Goal: Task Accomplishment & Management: Manage account settings

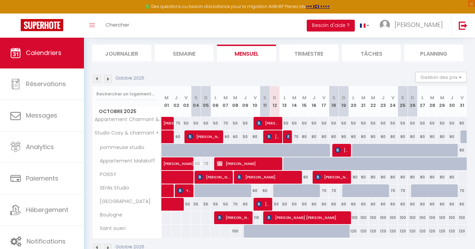
scroll to position [72, 0]
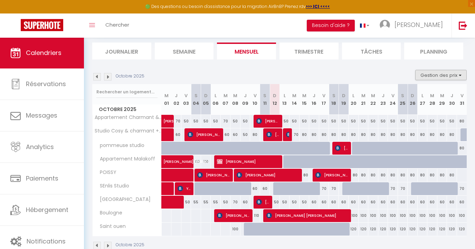
click at [432, 79] on button "Gestion des prix" at bounding box center [440, 75] width 51 height 10
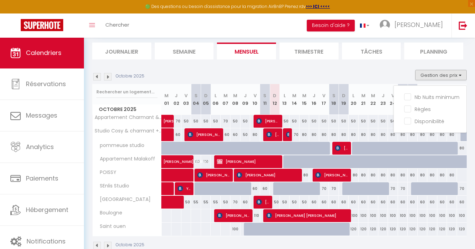
click at [434, 75] on button "Gestion des prix" at bounding box center [440, 75] width 51 height 10
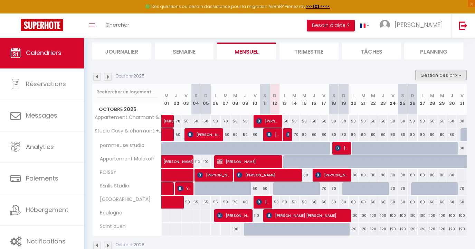
click at [434, 75] on button "Gestion des prix" at bounding box center [440, 75] width 51 height 10
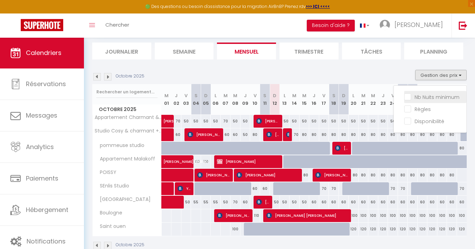
click at [432, 94] on input "Nb Nuits minimum" at bounding box center [435, 96] width 62 height 7
checkbox input "true"
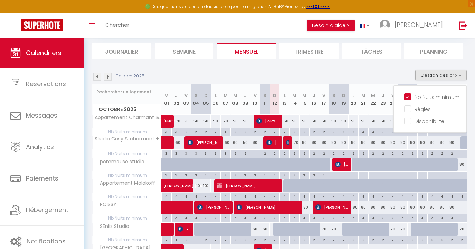
click at [321, 72] on div "Octobre 2025 Gestion des prix Nb Nuits minimum Règles Disponibilité" at bounding box center [279, 77] width 374 height 14
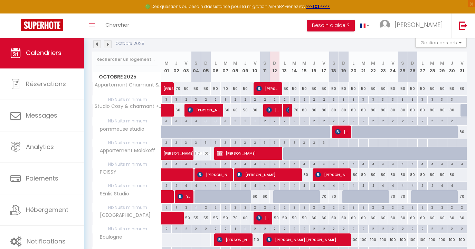
scroll to position [106, 0]
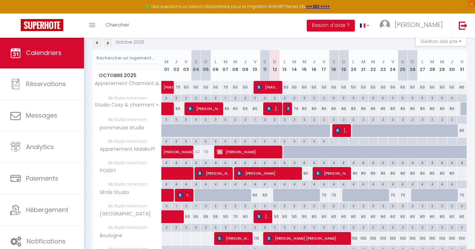
click at [275, 109] on span "[PERSON_NAME]" at bounding box center [272, 108] width 13 height 13
select select "OK"
select select "KO"
select select "0"
select select "1"
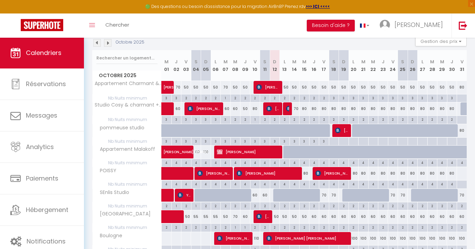
select select "1"
select select
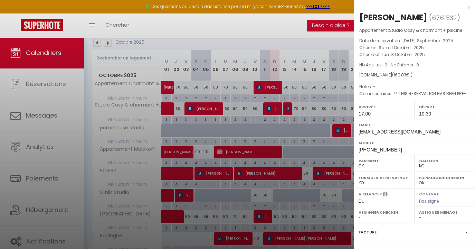
click at [275, 109] on div at bounding box center [237, 124] width 475 height 249
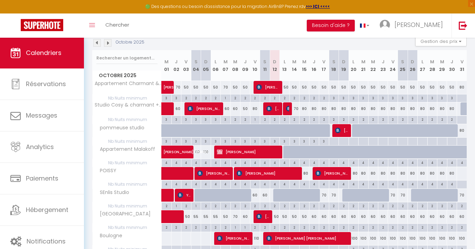
click at [287, 111] on img at bounding box center [289, 109] width 6 height 6
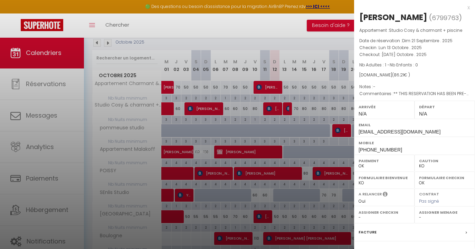
click at [287, 111] on div at bounding box center [237, 124] width 475 height 249
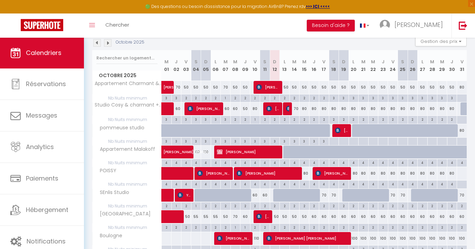
click at [296, 110] on div "70" at bounding box center [294, 108] width 10 height 13
type input "70"
type input "[DATE] Octobre 2025"
type input "Mer 15 Octobre 2025"
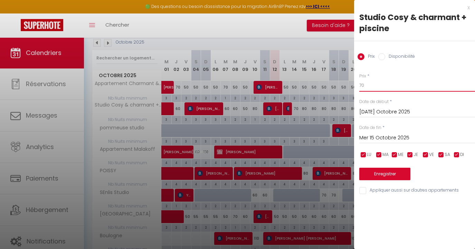
click at [383, 90] on input "70" at bounding box center [417, 85] width 116 height 12
type input "6"
type input "60"
click at [378, 135] on input "Mer 15 Octobre 2025" at bounding box center [417, 137] width 116 height 9
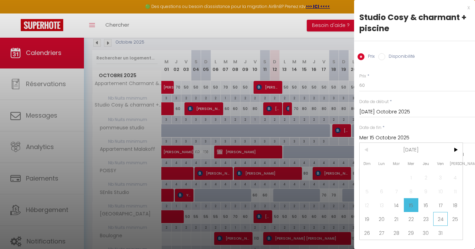
click at [437, 216] on span "24" at bounding box center [440, 219] width 15 height 14
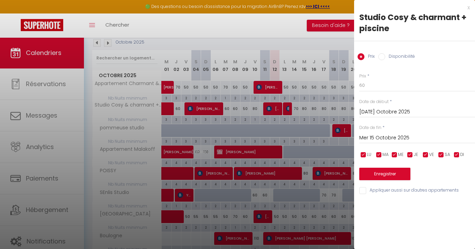
type input "Ven 24 Octobre 2025"
click at [398, 167] on button "Enregistrer" at bounding box center [384, 173] width 51 height 12
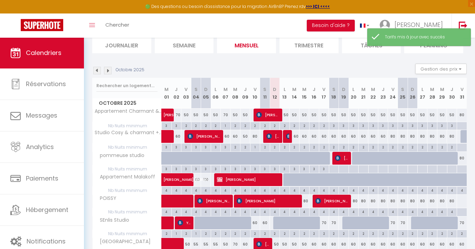
scroll to position [104, 0]
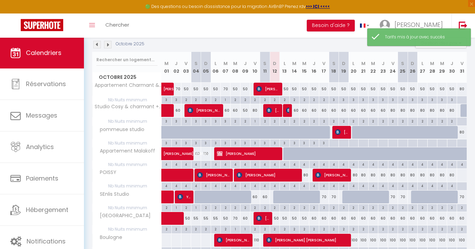
click at [342, 130] on span "[PERSON_NAME]" at bounding box center [341, 131] width 13 height 13
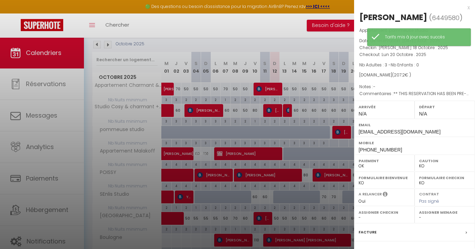
click at [342, 129] on div at bounding box center [237, 124] width 475 height 249
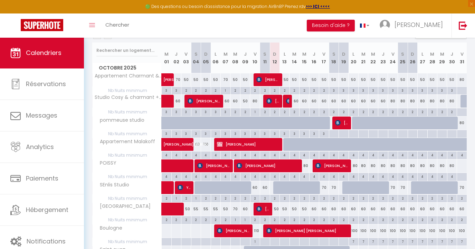
scroll to position [114, 0]
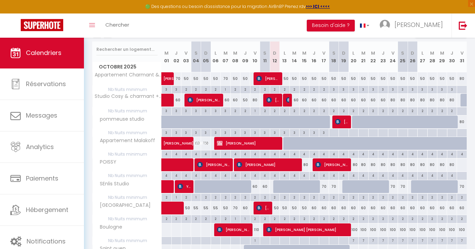
click at [308, 175] on div "4" at bounding box center [304, 175] width 10 height 7
type input "4"
type input "Mer 15 Octobre 2025"
type input "Jeu 16 Octobre 2025"
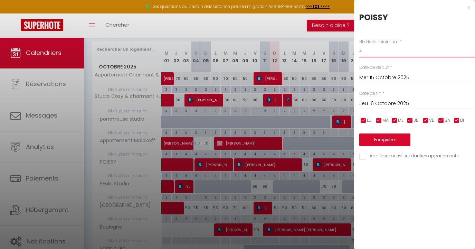
click at [370, 54] on input "4" at bounding box center [417, 51] width 116 height 12
type input "1"
click at [385, 133] on button "Enregistrer" at bounding box center [384, 139] width 51 height 12
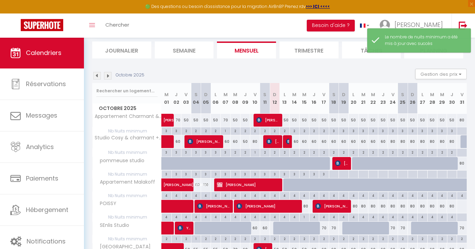
scroll to position [79, 0]
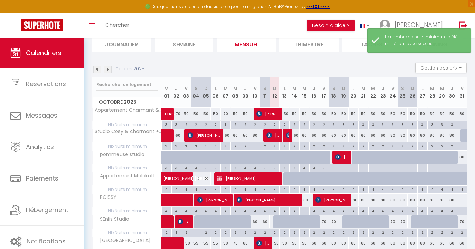
click at [305, 202] on div "80" at bounding box center [304, 199] width 10 height 13
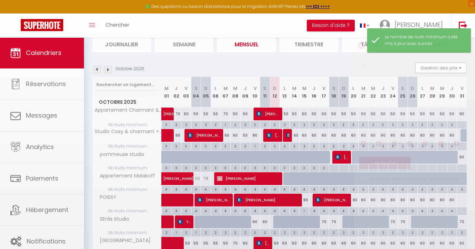
type input "80"
type input "Mer 15 Octobre 2025"
type input "Jeu 16 Octobre 2025"
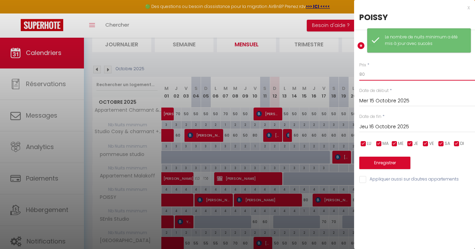
click at [362, 74] on input "80" at bounding box center [417, 74] width 116 height 12
type input "110"
click at [382, 162] on button "Enregistrer" at bounding box center [384, 162] width 51 height 12
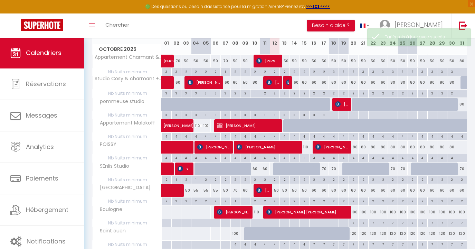
scroll to position [131, 0]
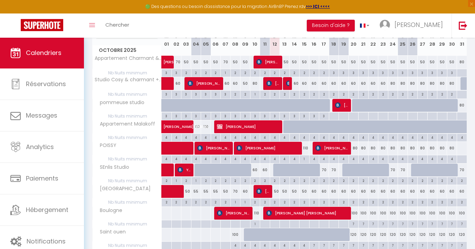
click at [276, 192] on div "50" at bounding box center [275, 191] width 10 height 13
type input "50"
type input "Dim 12 Octobre 2025"
type input "Lun 13 Octobre 2025"
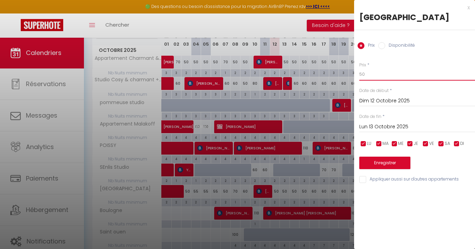
click at [369, 76] on input "50" at bounding box center [417, 74] width 116 height 12
type input "45"
click at [364, 128] on input "Lun 13 Octobre 2025" at bounding box center [417, 126] width 116 height 9
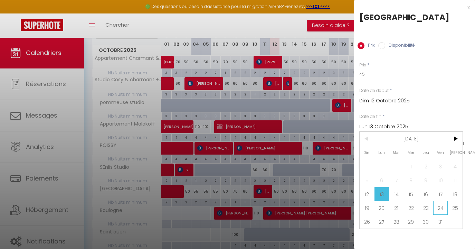
click at [436, 203] on span "24" at bounding box center [440, 208] width 15 height 14
type input "Ven 24 Octobre 2025"
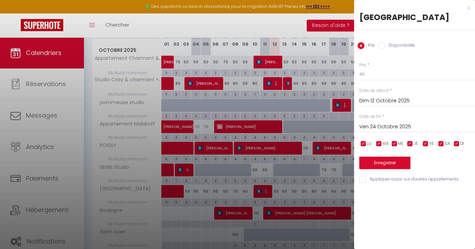
click at [400, 167] on button "Enregistrer" at bounding box center [384, 162] width 51 height 12
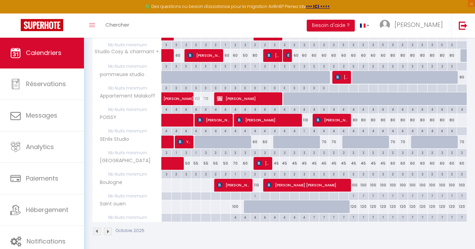
scroll to position [158, 0]
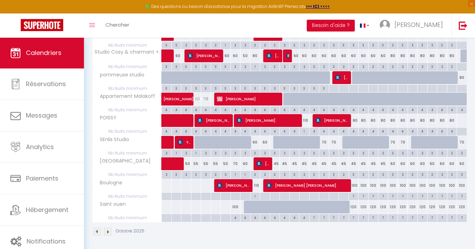
click at [354, 207] on div "120" at bounding box center [353, 206] width 10 height 13
type input "120"
type input "Lun 20 Octobre 2025"
type input "[DATE] Octobre 2025"
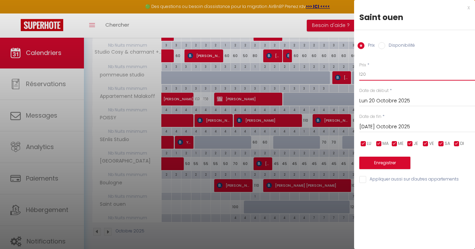
click at [385, 80] on input "120" at bounding box center [417, 74] width 116 height 12
type input "105"
click at [378, 127] on input "[DATE] Octobre 2025" at bounding box center [417, 126] width 116 height 9
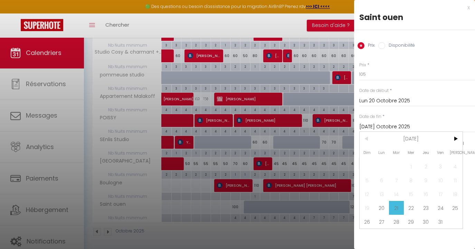
click at [442, 222] on span "31" at bounding box center [440, 221] width 15 height 14
type input "Ven 31 Octobre 2025"
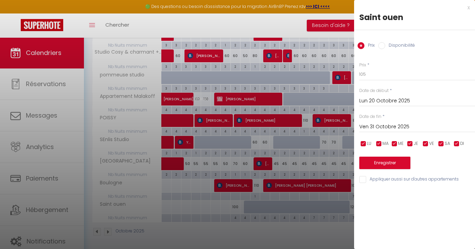
click at [398, 163] on button "Enregistrer" at bounding box center [384, 162] width 51 height 12
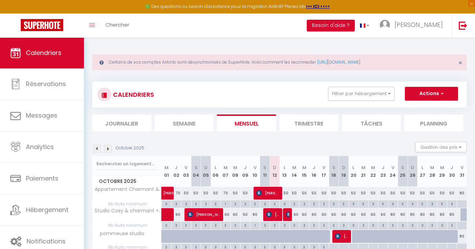
scroll to position [0, 0]
click at [109, 148] on img at bounding box center [108, 149] width 8 height 8
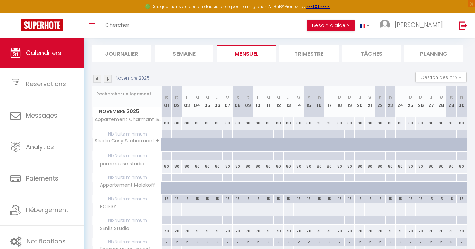
scroll to position [68, 0]
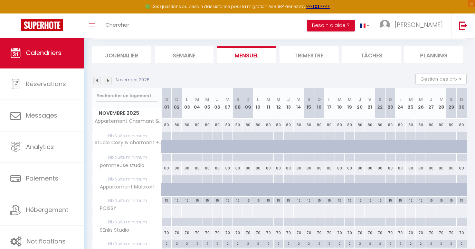
click at [164, 175] on div at bounding box center [167, 175] width 10 height 1
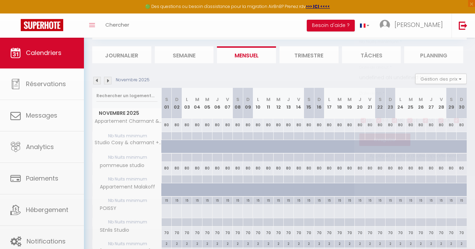
type input "[PERSON_NAME] 01 Novembre 2025"
type input "Dim 02 Novembre 2025"
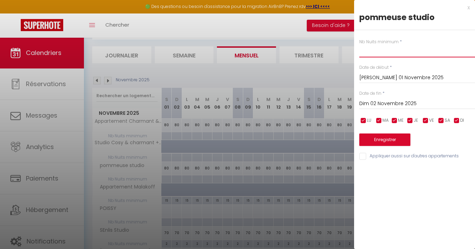
click at [389, 52] on input "text" at bounding box center [417, 51] width 116 height 12
type input "7"
click at [388, 102] on input "Dim 02 Novembre 2025" at bounding box center [417, 103] width 116 height 9
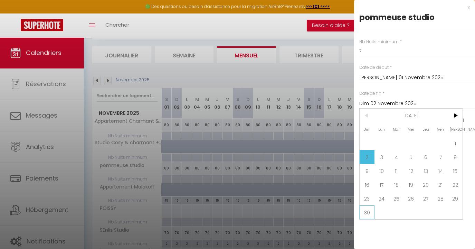
click at [370, 211] on span "30" at bounding box center [366, 212] width 15 height 14
type input "Dim 30 Novembre 2025"
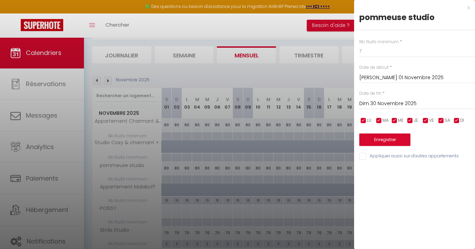
click at [378, 138] on button "Enregistrer" at bounding box center [384, 139] width 51 height 12
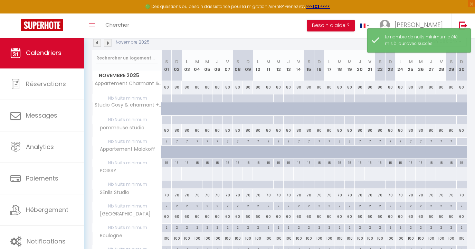
scroll to position [104, 0]
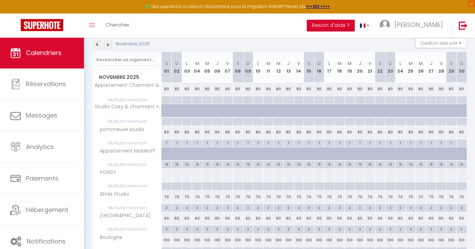
click at [168, 177] on div at bounding box center [166, 174] width 10 height 13
type input "[PERSON_NAME] 01 Novembre 2025"
type input "Dim 02 Novembre 2025"
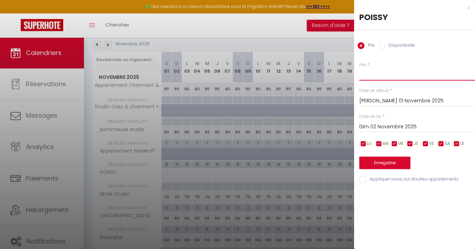
click at [365, 74] on input "Prix" at bounding box center [417, 74] width 116 height 12
type input "100"
click at [378, 124] on input "Dim 02 Novembre 2025" at bounding box center [417, 126] width 116 height 9
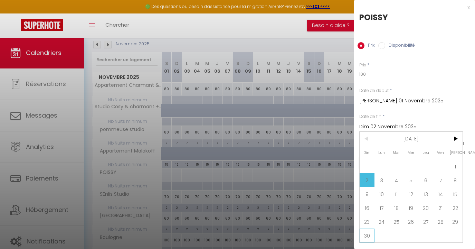
click at [369, 233] on span "30" at bounding box center [366, 235] width 15 height 14
type input "Dim 30 Novembre 2025"
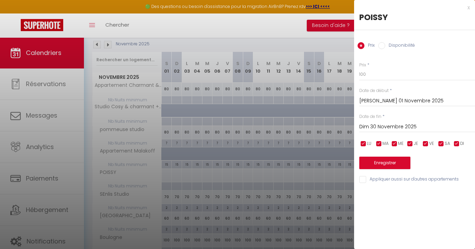
click at [377, 158] on button "Enregistrer" at bounding box center [384, 162] width 51 height 12
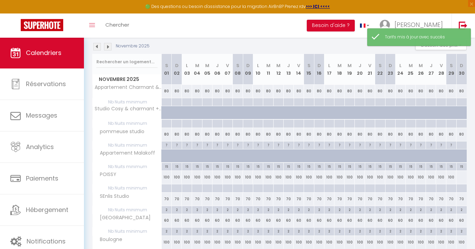
scroll to position [103, 0]
click at [167, 186] on div at bounding box center [166, 187] width 10 height 8
type input "[PERSON_NAME] 01 Novembre 2025"
type input "Dim 02 Novembre 2025"
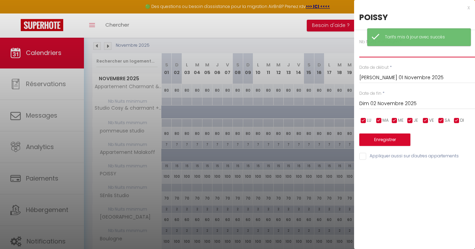
click at [362, 57] on input "text" at bounding box center [417, 51] width 116 height 12
type input "7"
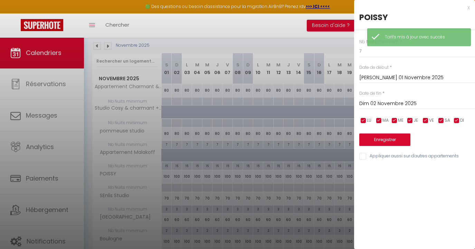
click at [368, 106] on input "Dim 02 Novembre 2025" at bounding box center [417, 103] width 116 height 9
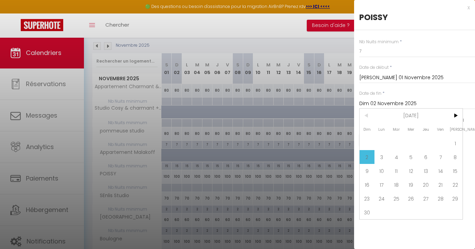
click at [376, 212] on div "Dim Lun Mar Mer Jeu Ven Sam 1 2 3 4 5 6 7 8 9 10 11 12 13 14 15 16 17 18 19 20 …" at bounding box center [410, 163] width 103 height 110
click at [368, 212] on span "30" at bounding box center [366, 212] width 15 height 14
type input "Dim 30 Novembre 2025"
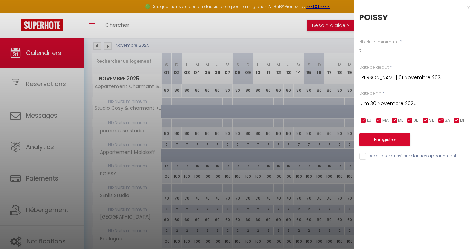
click at [383, 137] on button "Enregistrer" at bounding box center [384, 139] width 51 height 12
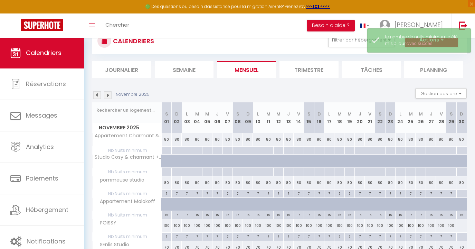
scroll to position [33, 0]
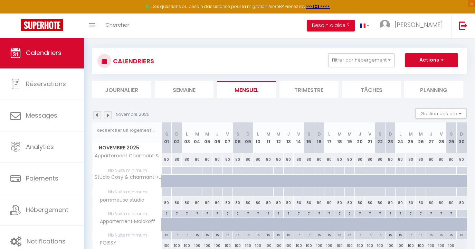
click at [110, 114] on img at bounding box center [108, 115] width 8 height 8
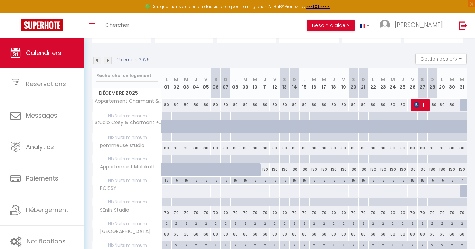
scroll to position [90, 0]
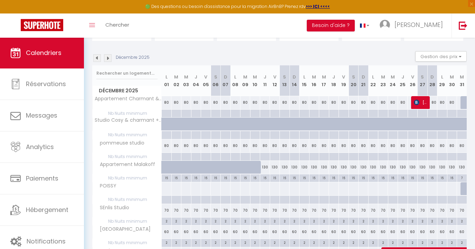
click at [460, 147] on div "80" at bounding box center [462, 145] width 10 height 13
type input "80"
type input "Mer 31 Décembre 2025"
type input "Jeu 01 Janvier 2026"
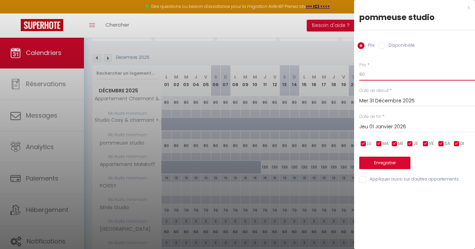
click at [393, 76] on input "80" at bounding box center [417, 74] width 116 height 12
type input "450"
click at [379, 165] on button "Enregistrer" at bounding box center [384, 162] width 51 height 12
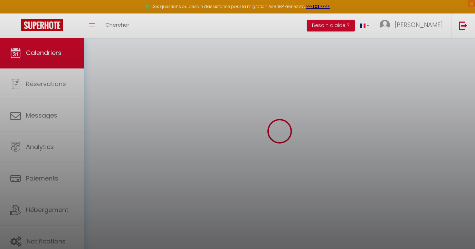
scroll to position [37, 0]
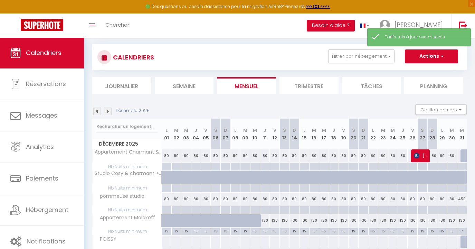
click at [461, 210] on div at bounding box center [461, 210] width 10 height 8
type input "Mer 31 Décembre 2025"
type input "Jeu 01 Janvier 2026"
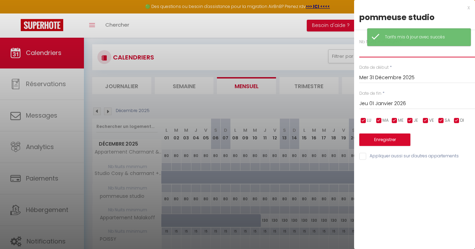
click at [372, 54] on input "text" at bounding box center [417, 51] width 116 height 12
type input "1"
click at [389, 137] on button "Enregistrer" at bounding box center [384, 139] width 51 height 12
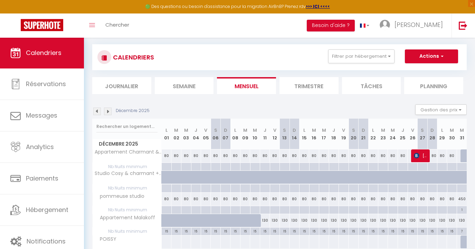
click at [386, 152] on div "80" at bounding box center [383, 155] width 10 height 13
type input "80"
type input "[DATE] Décembre 2025"
type input "Mer 24 Décembre 2025"
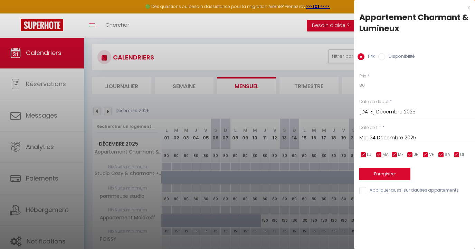
click at [408, 160] on div "Enregistrer" at bounding box center [417, 169] width 116 height 21
click at [405, 178] on button "Enregistrer" at bounding box center [384, 173] width 51 height 12
